Goal: Use online tool/utility: Utilize a website feature to perform a specific function

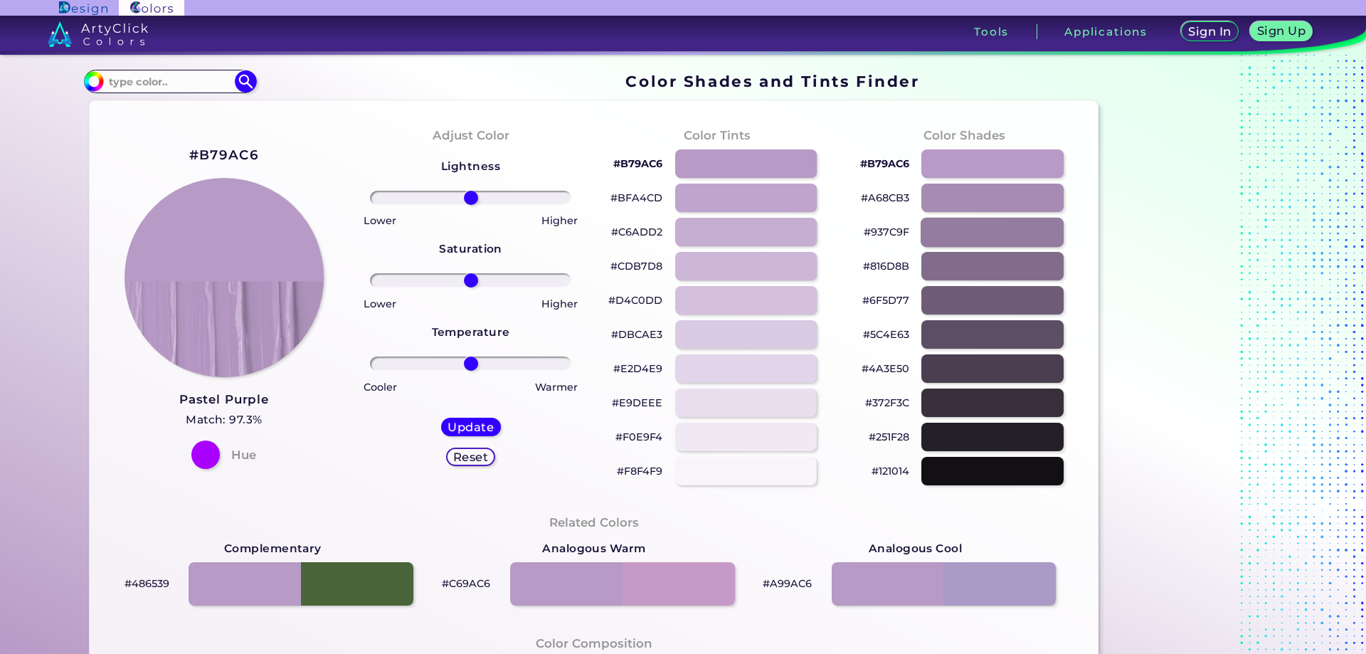
click at [983, 230] on div at bounding box center [992, 231] width 143 height 29
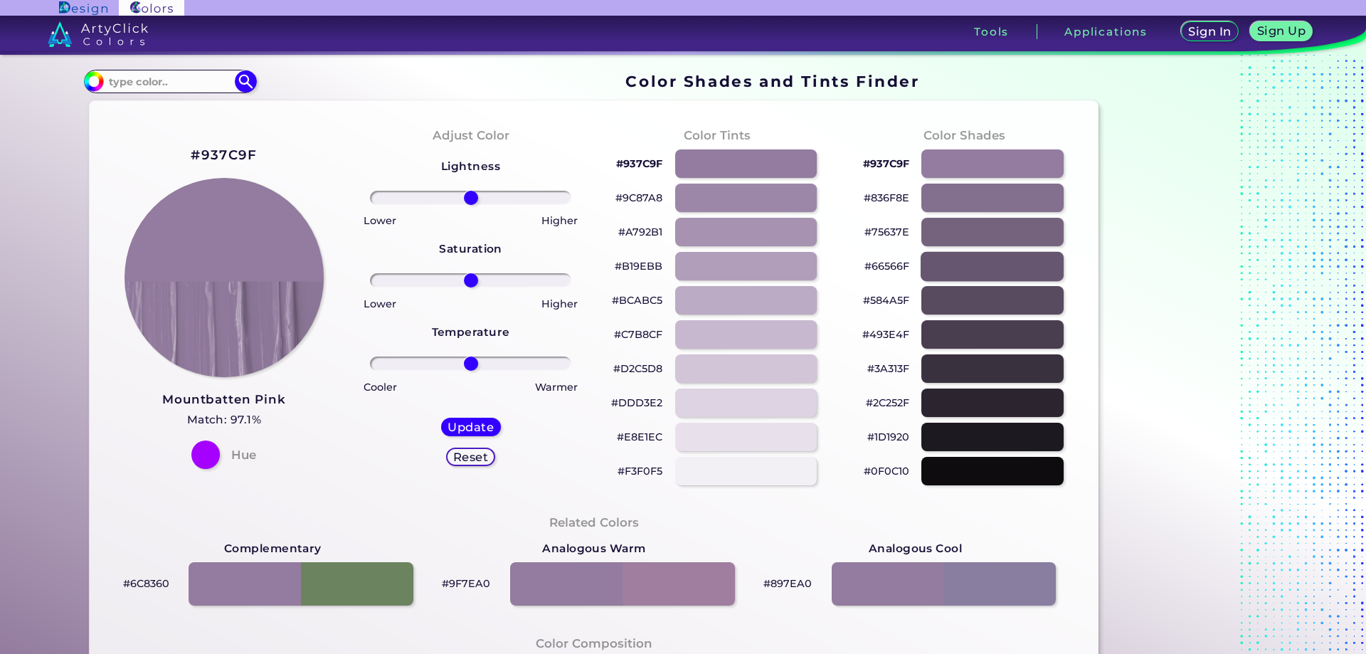
click at [990, 262] on div at bounding box center [992, 265] width 143 height 29
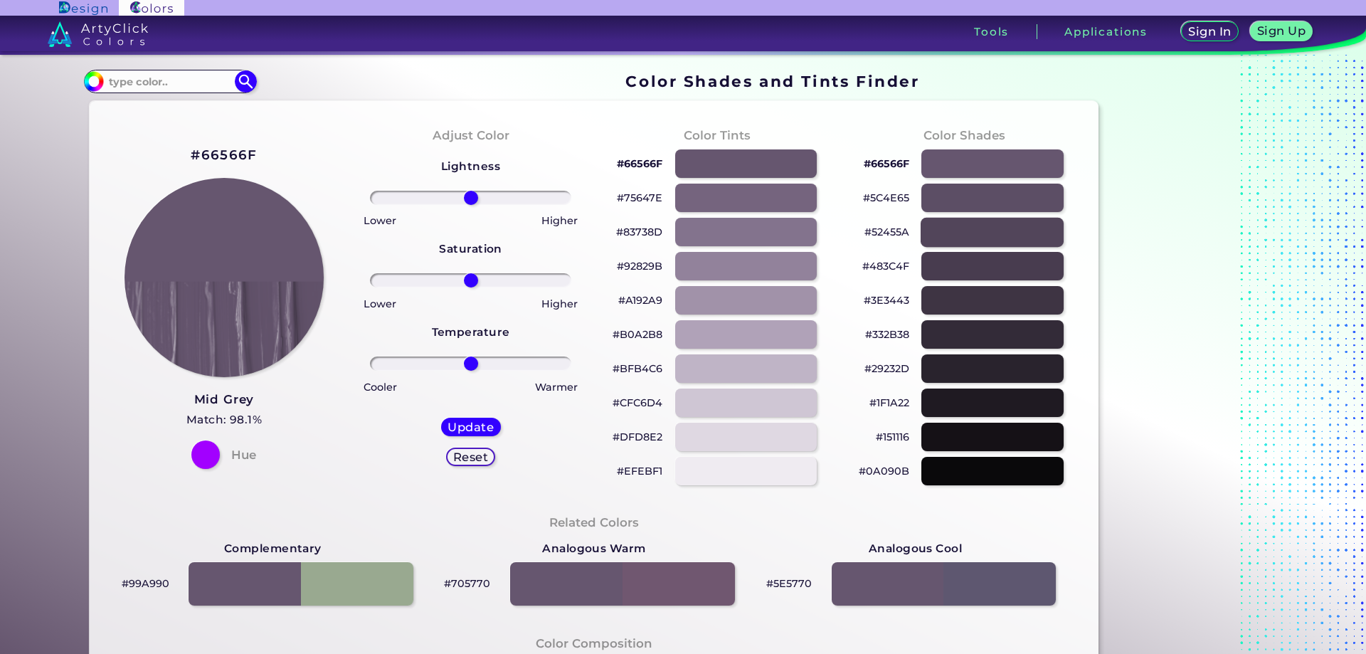
click at [1000, 238] on div at bounding box center [992, 231] width 143 height 29
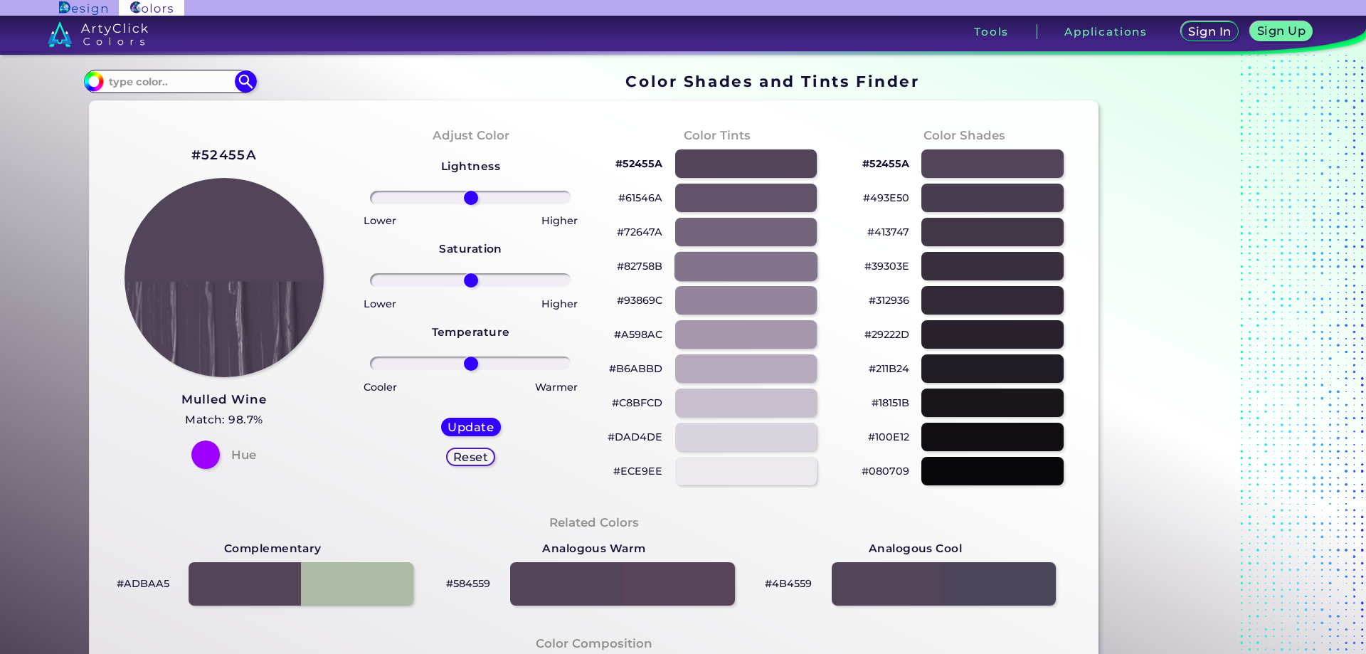
click at [755, 263] on div at bounding box center [746, 265] width 143 height 29
type input "#82758b"
